Goal: Task Accomplishment & Management: Manage account settings

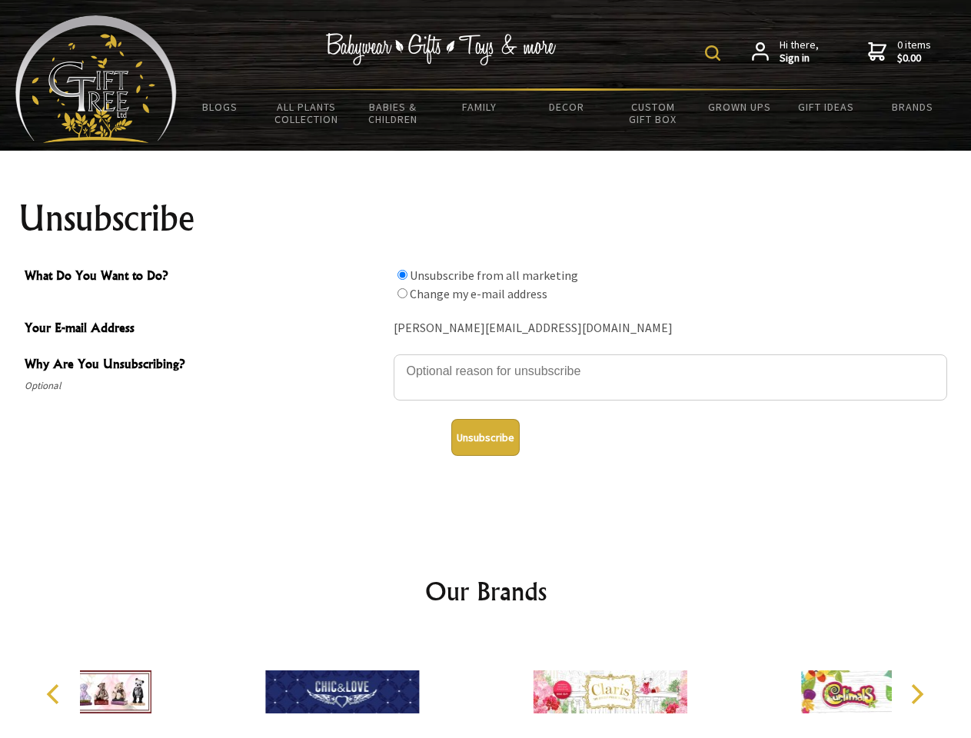
click at [715, 53] on img at bounding box center [712, 52] width 15 height 15
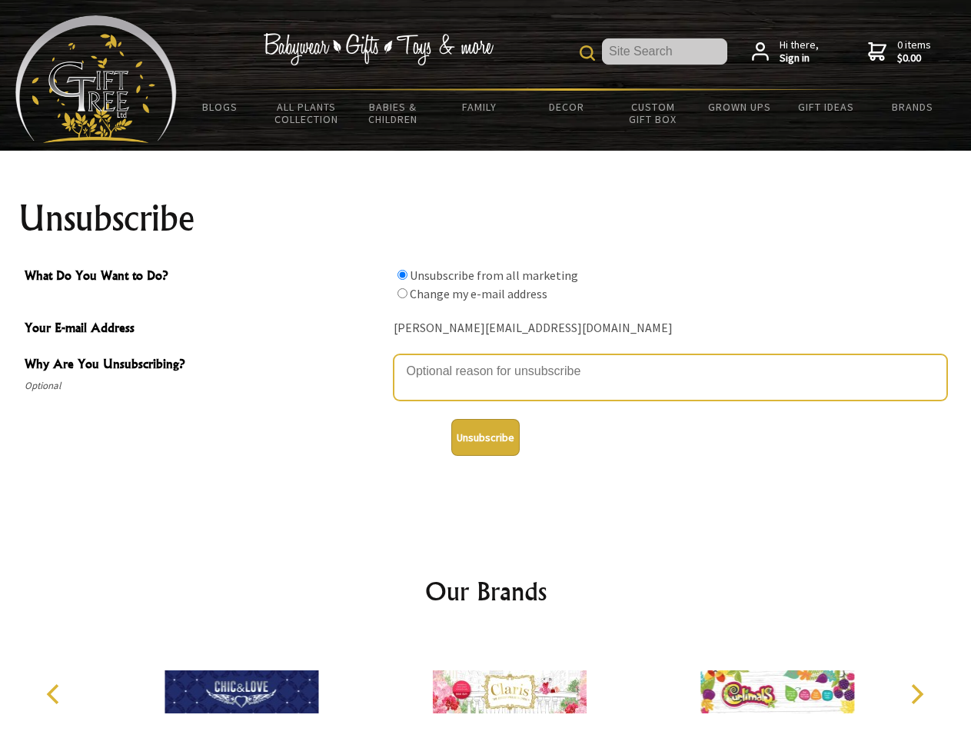
click at [486, 360] on textarea "Why Are You Unsubscribing?" at bounding box center [671, 377] width 554 height 46
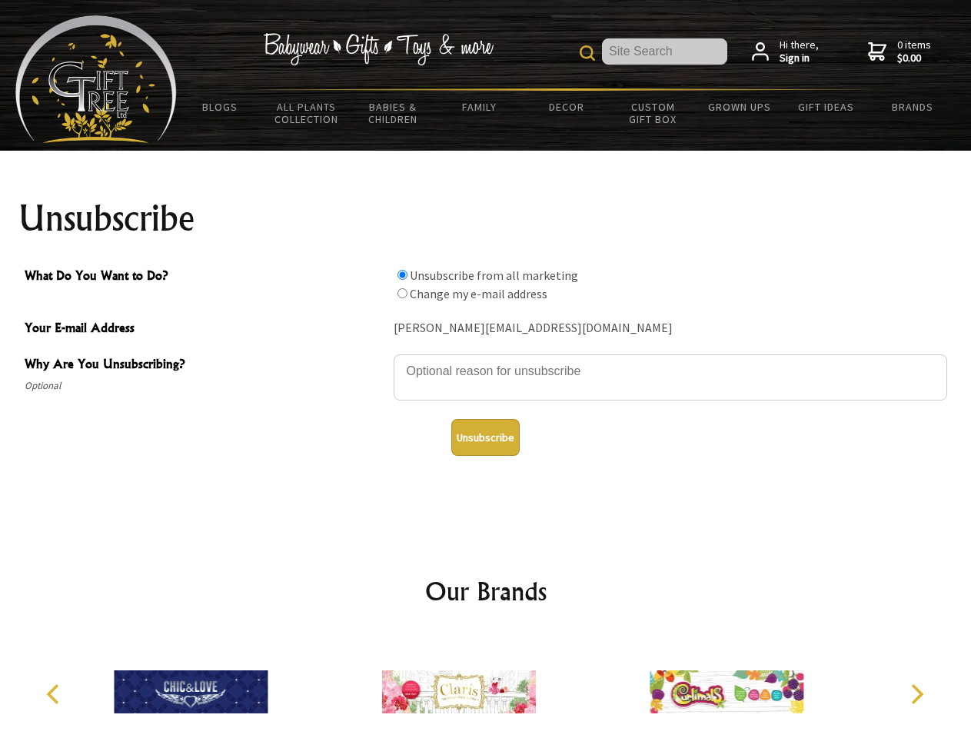
click at [402, 274] on input "What Do You Want to Do?" at bounding box center [402, 275] width 10 height 10
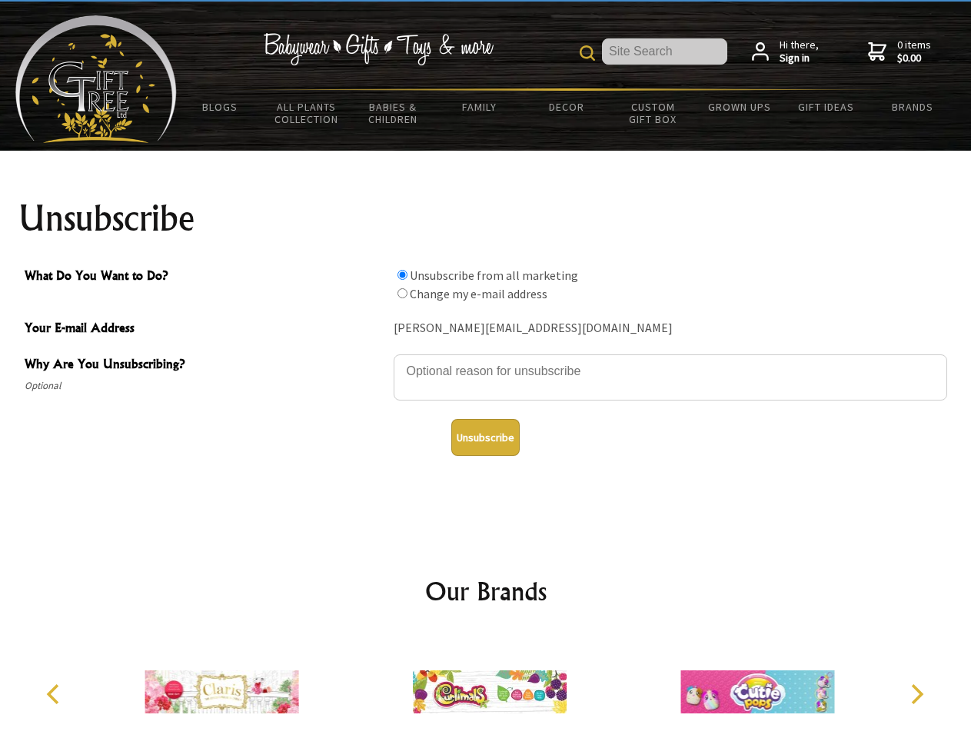
click at [402, 293] on input "What Do You Want to Do?" at bounding box center [402, 293] width 10 height 10
radio input "true"
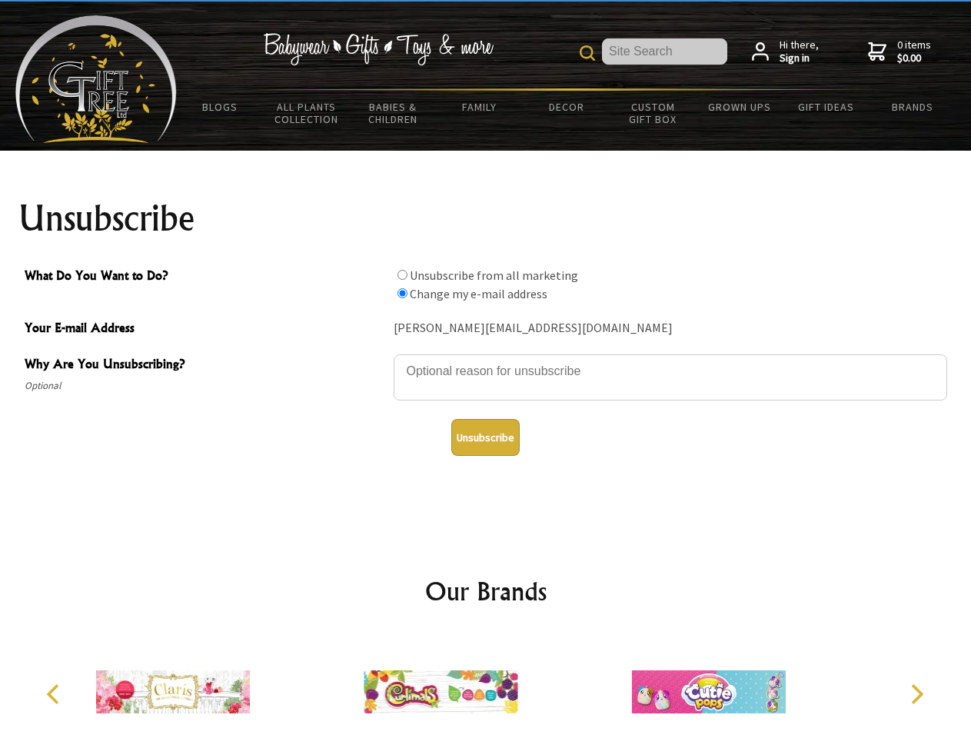
click at [485, 437] on button "Unsubscribe" at bounding box center [485, 437] width 68 height 37
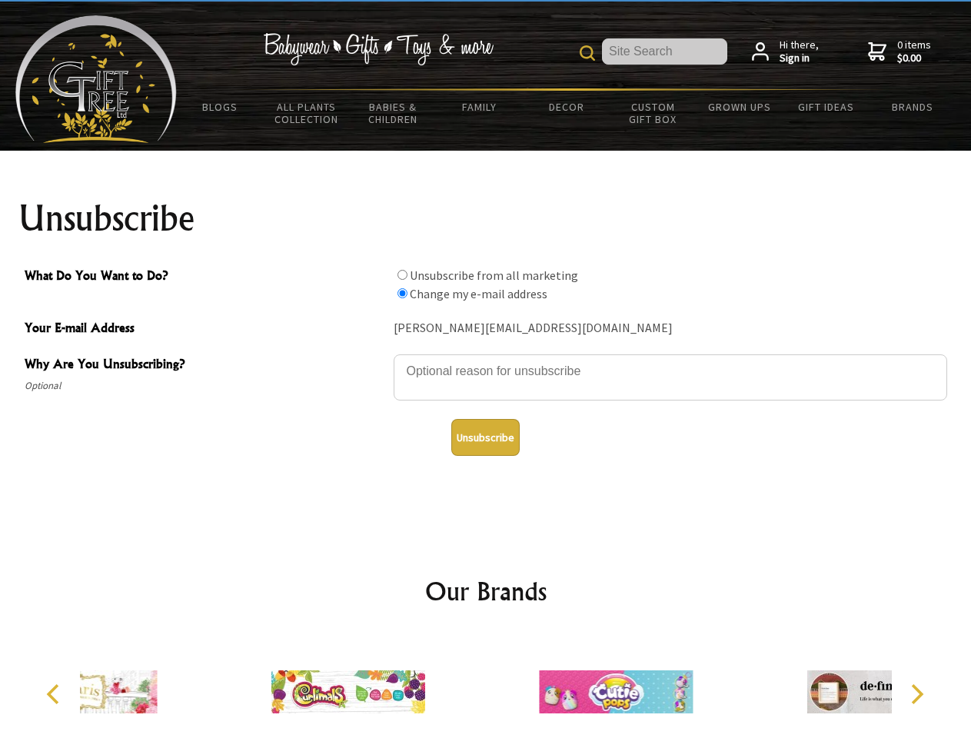
click at [486, 686] on div at bounding box center [616, 694] width 268 height 120
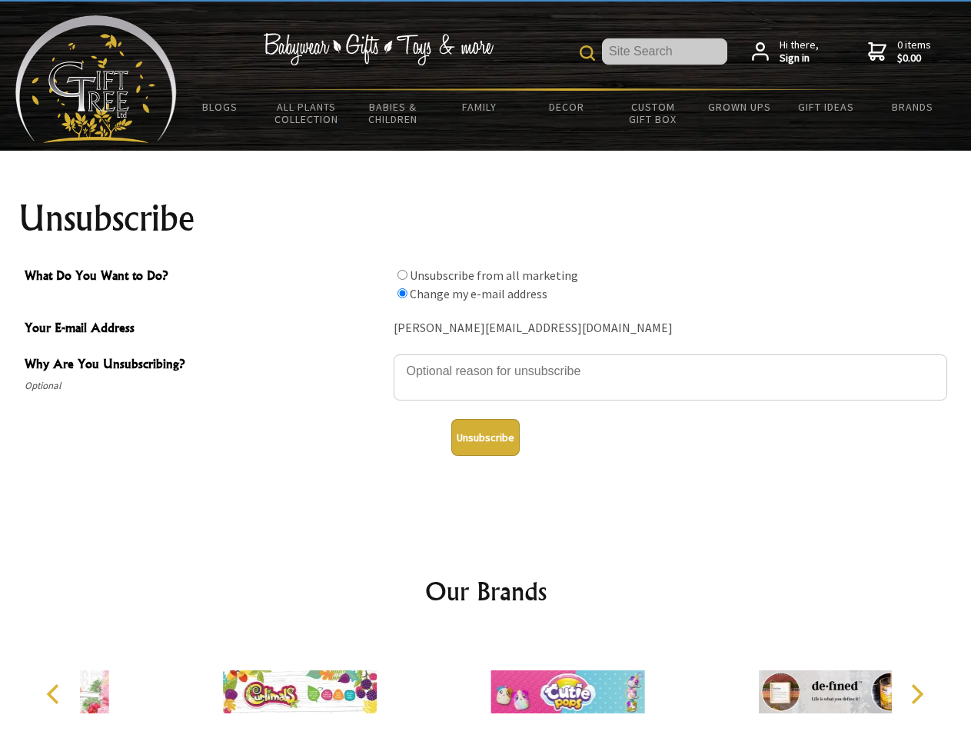
click at [55, 694] on icon "Previous" at bounding box center [55, 694] width 20 height 20
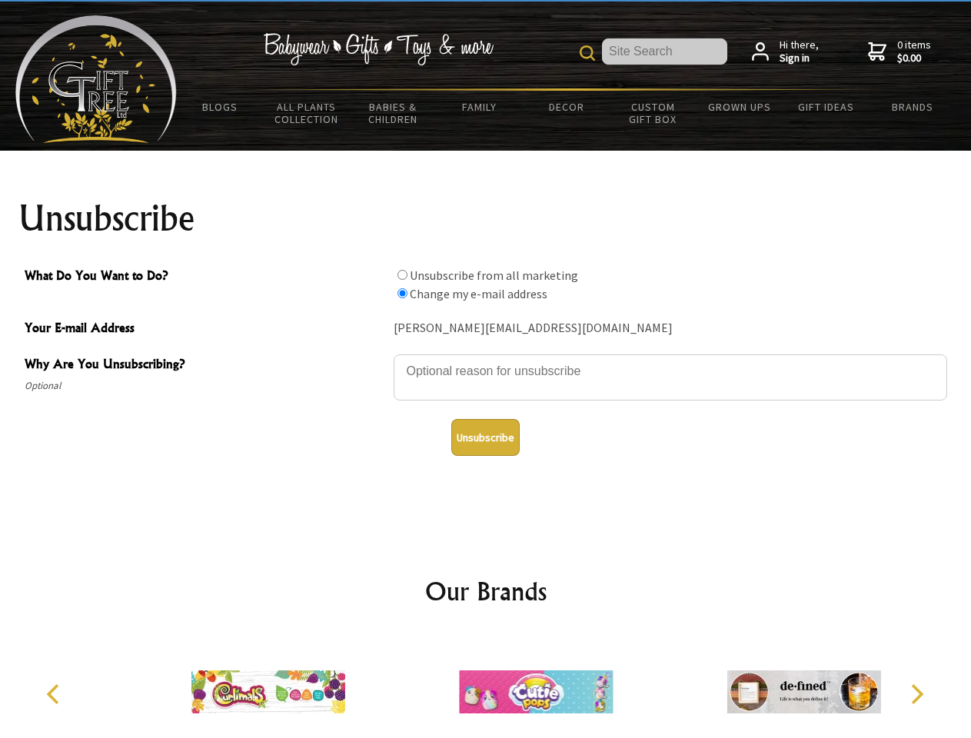
click at [916, 694] on icon "Next" at bounding box center [916, 694] width 20 height 20
